Goal: Task Accomplishment & Management: Use online tool/utility

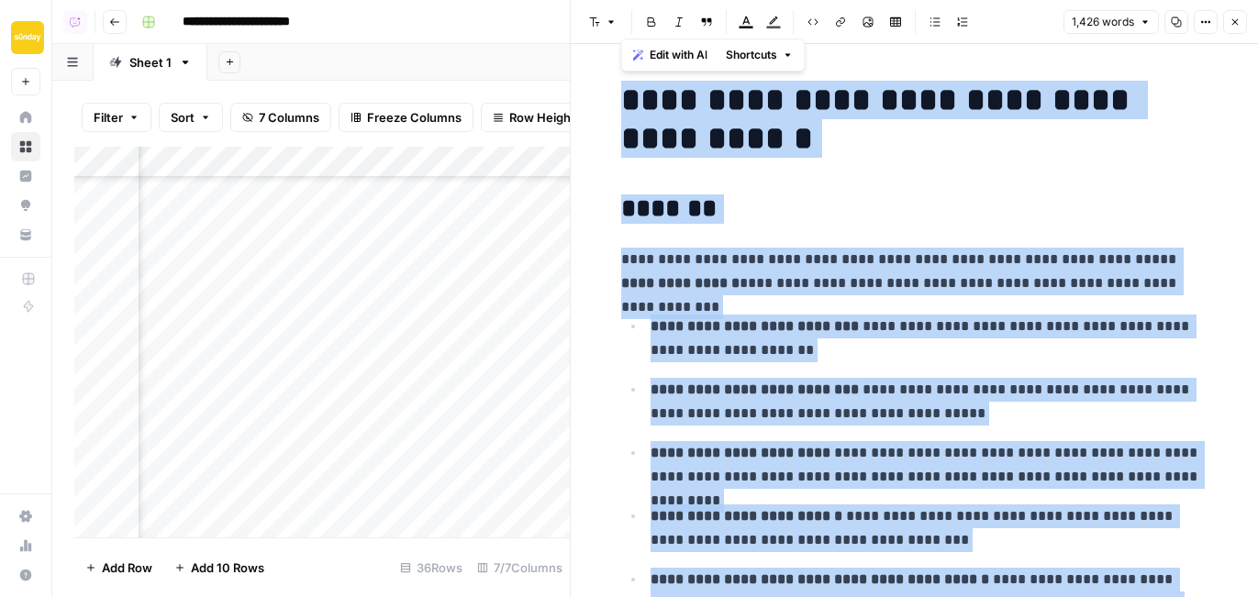
scroll to position [142, 695]
click at [1235, 25] on icon "button" at bounding box center [1235, 22] width 11 height 11
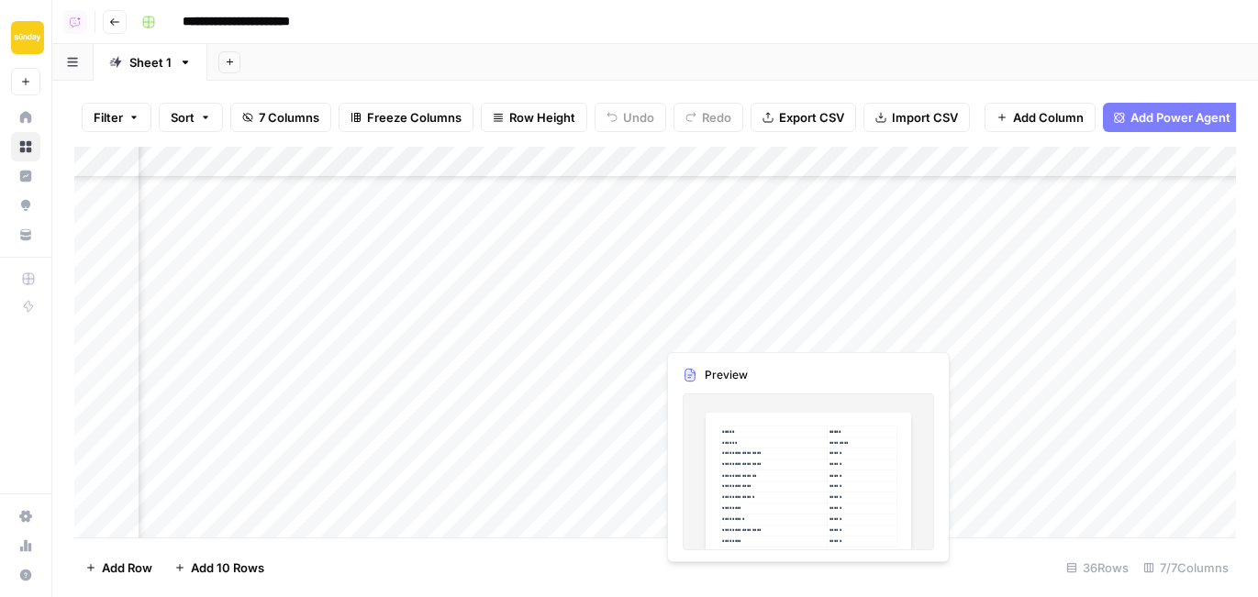
click at [900, 328] on div "Add Column" at bounding box center [655, 342] width 1162 height 391
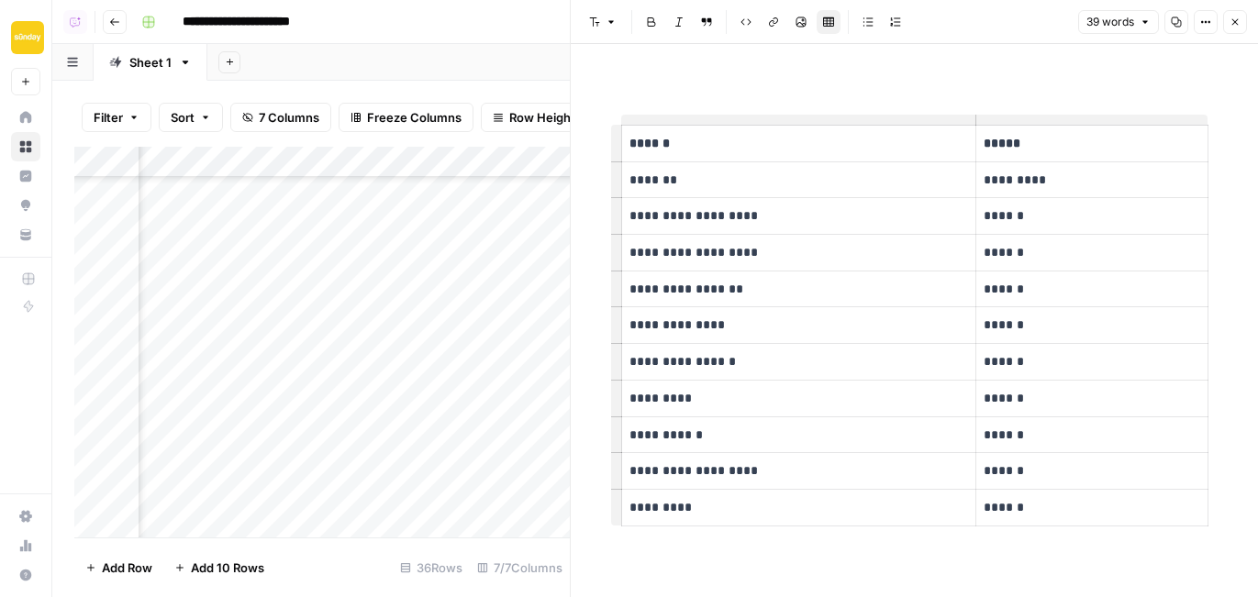
click at [1237, 23] on icon "button" at bounding box center [1235, 22] width 6 height 6
